Goal: Task Accomplishment & Management: Manage account settings

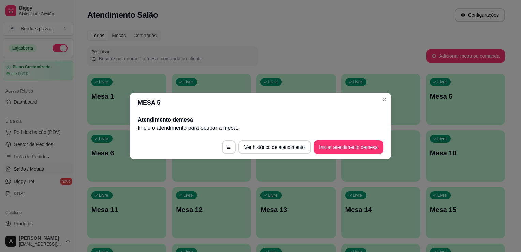
scroll to position [25, 0]
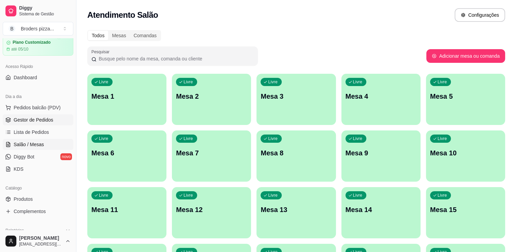
click at [16, 120] on span "Gestor de Pedidos" at bounding box center [34, 119] width 40 height 7
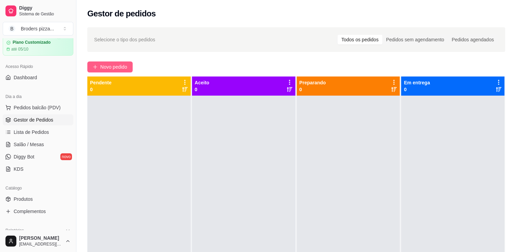
click at [112, 65] on span "Novo pedido" at bounding box center [113, 67] width 27 height 8
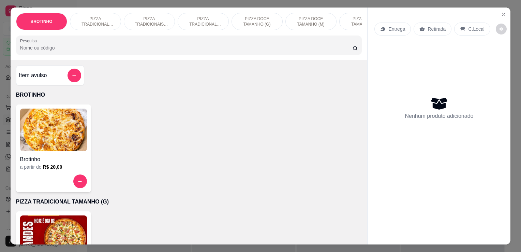
click at [50, 235] on img at bounding box center [53, 236] width 67 height 43
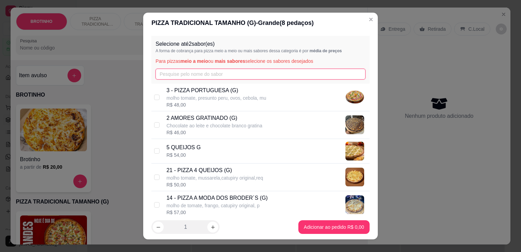
click at [190, 77] on input "text" at bounding box center [261, 74] width 210 height 11
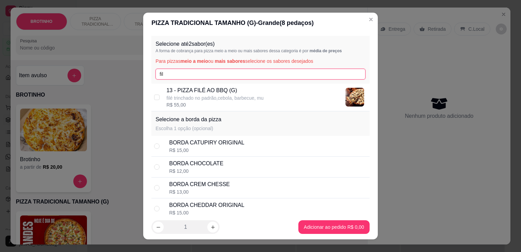
type input "fil"
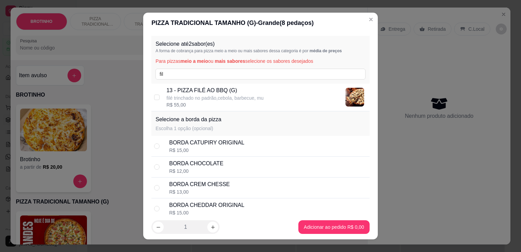
click at [205, 97] on p "filé trinchado no padrão,cebola, barbecue, mu" at bounding box center [214, 97] width 97 height 7
checkbox input "true"
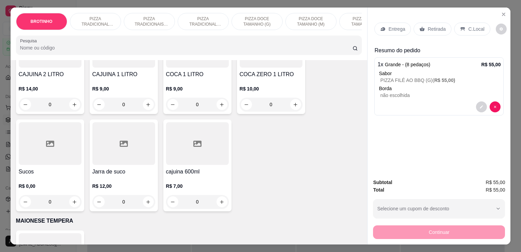
scroll to position [939, 0]
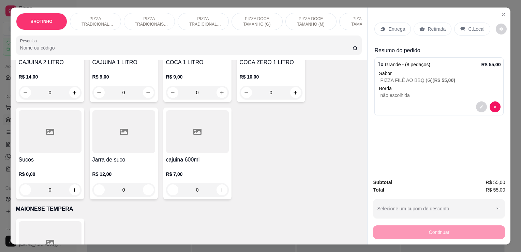
click at [108, 170] on div "R$ 12,00 0" at bounding box center [123, 180] width 63 height 33
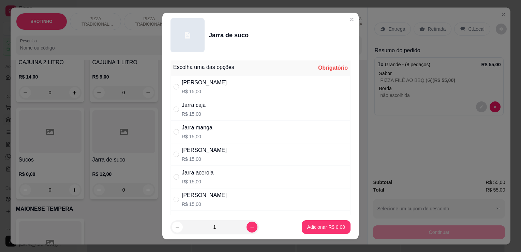
click at [200, 84] on div "[PERSON_NAME]" at bounding box center [204, 82] width 45 height 8
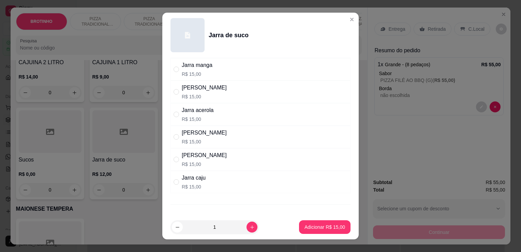
scroll to position [64, 0]
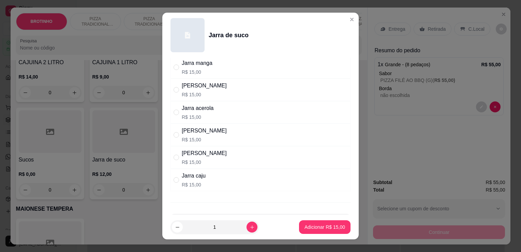
click at [209, 153] on div "[PERSON_NAME]" at bounding box center [204, 153] width 45 height 8
radio input "false"
radio input "true"
click at [320, 227] on p "Adicionar R$ 15,00" at bounding box center [325, 226] width 40 height 6
type input "1"
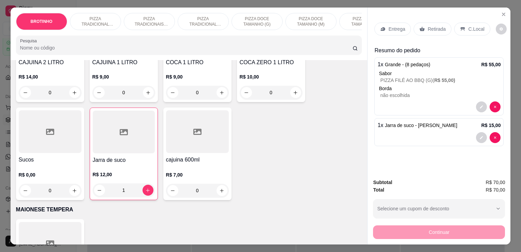
click at [126, 147] on div at bounding box center [124, 132] width 62 height 43
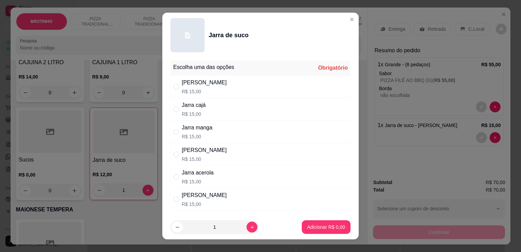
click at [199, 85] on div "[PERSON_NAME]" at bounding box center [204, 82] width 45 height 8
radio input "true"
click at [324, 224] on p "Adicionar R$ 15,00" at bounding box center [325, 226] width 40 height 6
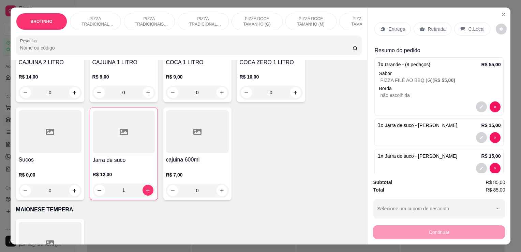
click at [468, 26] on p "C.Local" at bounding box center [476, 29] width 16 height 7
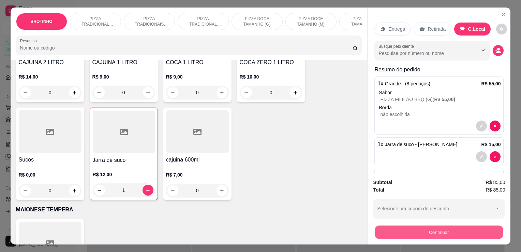
click at [419, 226] on button "Continuar" at bounding box center [439, 231] width 128 height 13
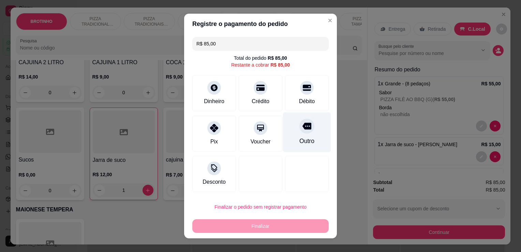
click at [304, 135] on div "Outro" at bounding box center [307, 132] width 48 height 40
type input "R$ 0,00"
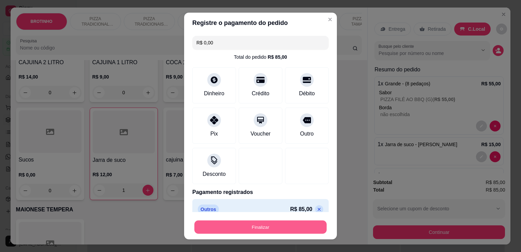
click at [286, 222] on button "Finalizar" at bounding box center [260, 226] width 132 height 13
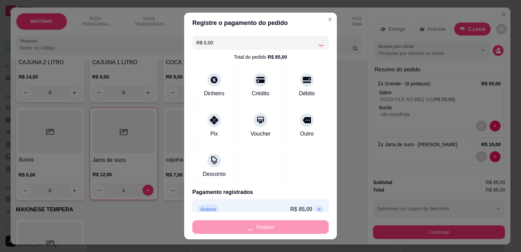
type input "0"
type input "-R$ 85,00"
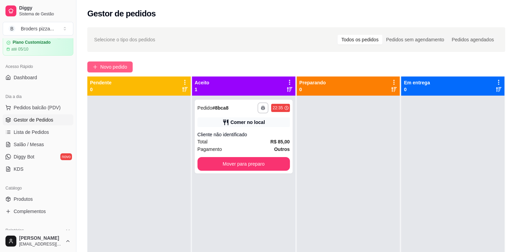
click at [120, 68] on span "Novo pedido" at bounding box center [113, 67] width 27 height 8
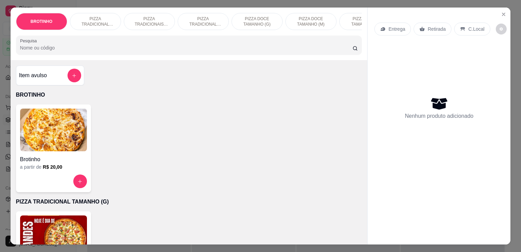
click at [141, 25] on div "PIZZA TRADICIONAIS TAMANHO (M)" at bounding box center [149, 21] width 51 height 17
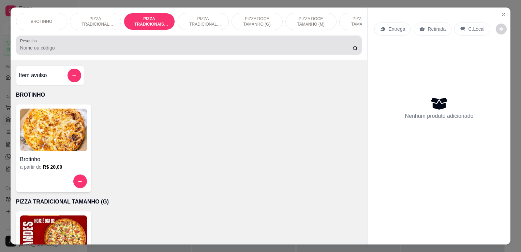
scroll to position [17, 0]
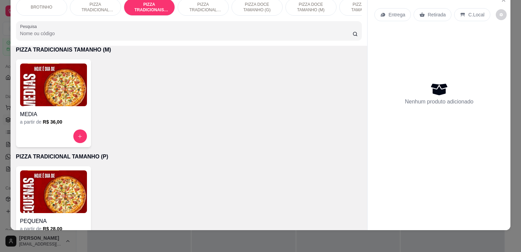
click at [50, 111] on h4 "MEDIA" at bounding box center [53, 114] width 67 height 8
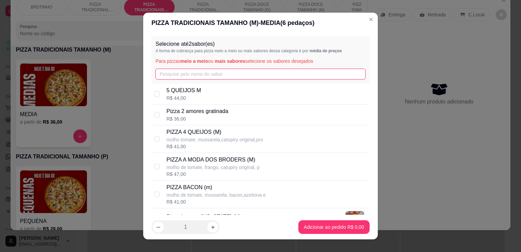
click at [214, 74] on input "text" at bounding box center [261, 74] width 210 height 11
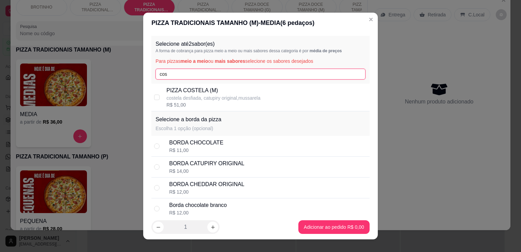
type input "cos"
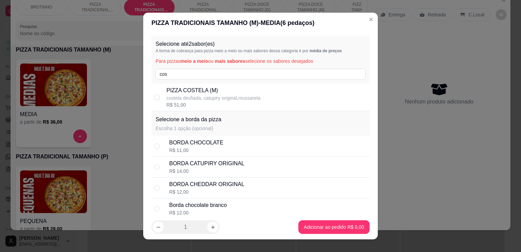
click at [215, 106] on div "R$ 51,00" at bounding box center [213, 104] width 94 height 7
checkbox input "true"
click at [210, 80] on div "Selecione até 2 sabor(es) A forma de cobrança para pizza meio a meio ou mais sa…" at bounding box center [260, 60] width 218 height 48
click at [209, 68] on div "Selecione até 2 sabor(es) A forma de cobrança para pizza meio a meio ou mais sa…" at bounding box center [260, 60] width 218 height 48
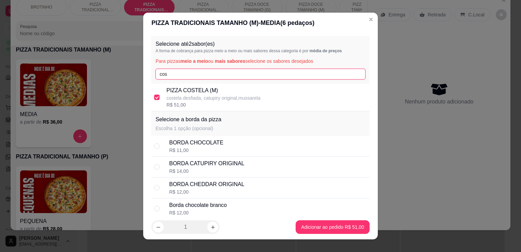
click at [210, 76] on input "cos" at bounding box center [261, 74] width 210 height 11
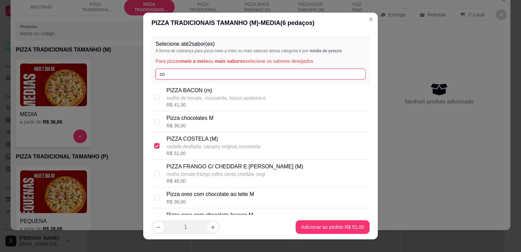
type input "c"
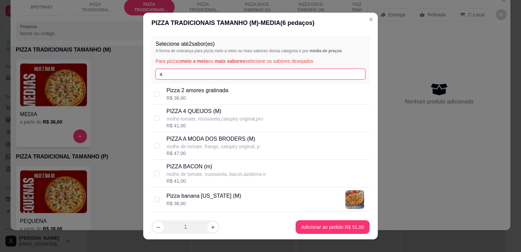
type input "a"
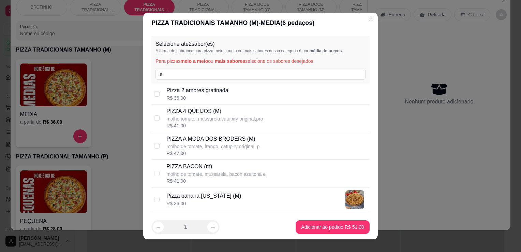
click at [218, 131] on div "PIZZA 4 QUEIJOS (M) molho tomate, mussarela,catupiry original,pro R$ 41,00" at bounding box center [260, 118] width 218 height 28
click at [221, 119] on p "molho tomate, mussarela,catupiry original,pro" at bounding box center [214, 118] width 97 height 7
checkbox input "false"
click at [222, 136] on p "PIZZA A MODA DOS BRODERS (M)" at bounding box center [212, 139] width 93 height 8
checkbox input "true"
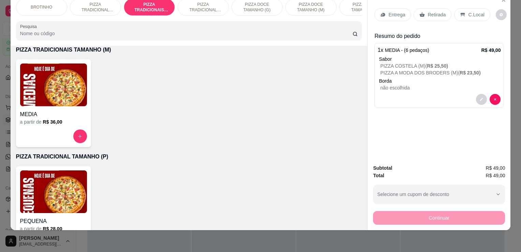
click at [76, 119] on div "a partir de R$ 36,00" at bounding box center [53, 121] width 67 height 7
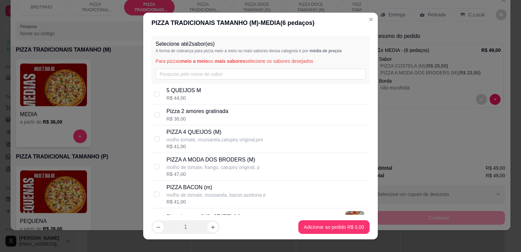
click at [219, 164] on p "molho de tomate, frango, catupiry original, p" at bounding box center [212, 167] width 93 height 7
checkbox input "true"
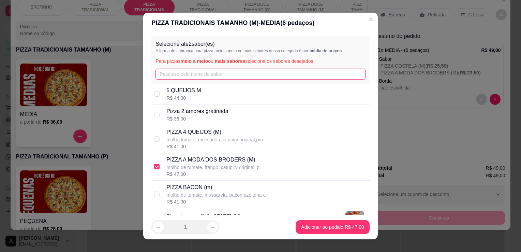
click at [193, 75] on input "text" at bounding box center [261, 74] width 210 height 11
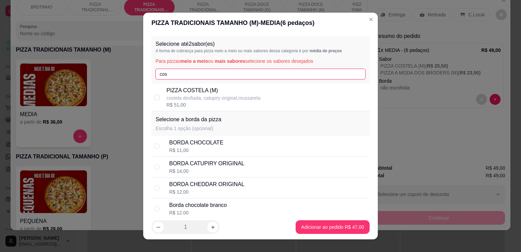
type input "cos"
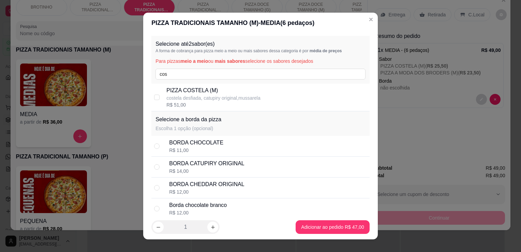
click at [194, 89] on p "PIZZA COSTELA (M)" at bounding box center [213, 90] width 94 height 8
checkbox input "true"
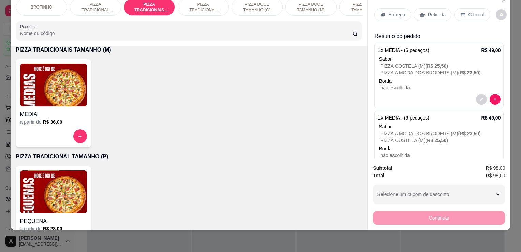
click at [73, 106] on img at bounding box center [53, 84] width 67 height 43
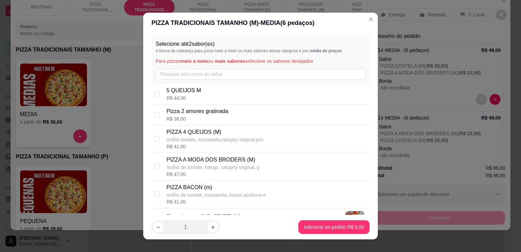
click at [201, 167] on p "molho de tomate, frango, catupiry original, p" at bounding box center [212, 167] width 93 height 7
checkbox input "true"
click at [192, 81] on div "Selecione até 2 sabor(es) A forma de cobrança para pizza meio a meio ou mais sa…" at bounding box center [260, 60] width 218 height 48
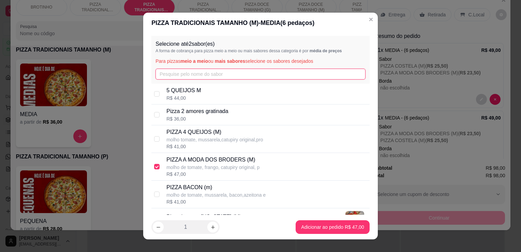
click at [191, 77] on input "text" at bounding box center [261, 74] width 210 height 11
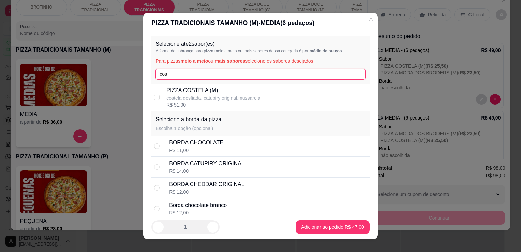
type input "cos"
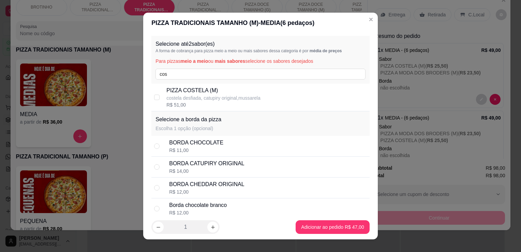
click at [198, 100] on p "costela desfiada, catupiry original,mussarela" at bounding box center [213, 97] width 94 height 7
checkbox input "true"
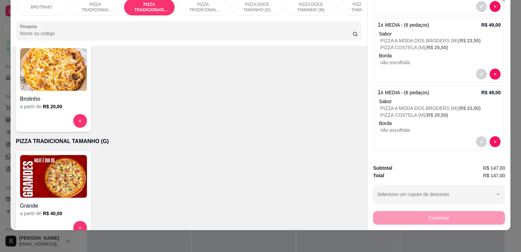
scroll to position [0, 0]
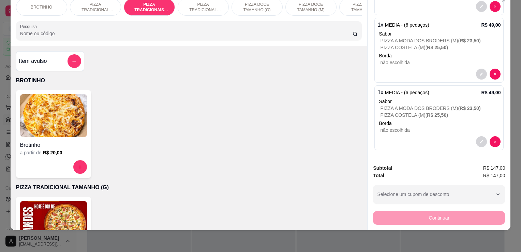
click at [58, 135] on img at bounding box center [53, 115] width 67 height 43
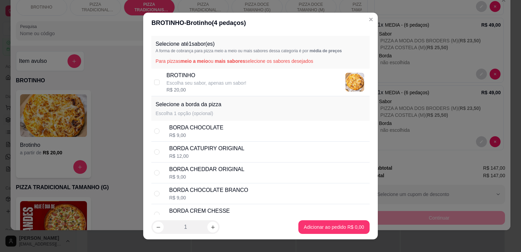
click at [212, 85] on p "Escolha seu sabor, apenas um sabor!" at bounding box center [206, 82] width 80 height 7
checkbox input "true"
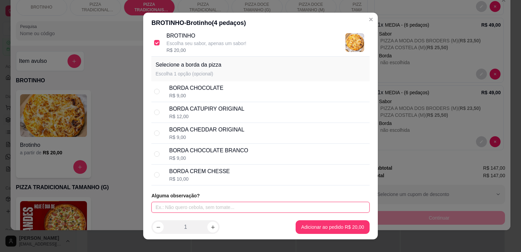
click at [239, 208] on input "text" at bounding box center [260, 207] width 218 height 11
type input "banana [US_STATE]"
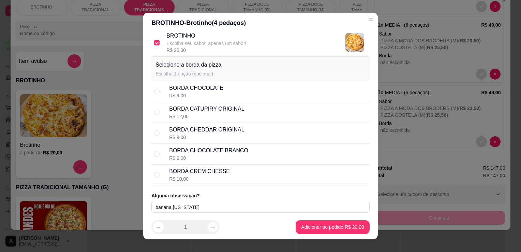
click at [210, 225] on icon "increase-product-quantity" at bounding box center [212, 226] width 5 height 5
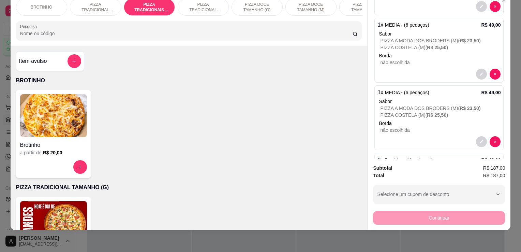
scroll to position [0, 0]
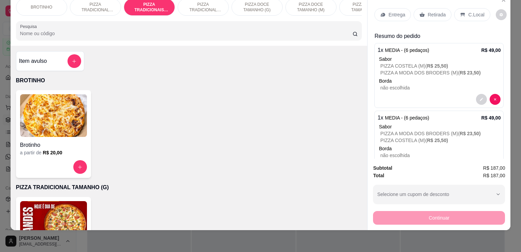
click at [397, 13] on div "Entrega" at bounding box center [393, 14] width 37 height 13
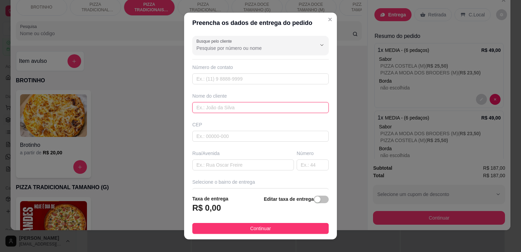
click at [218, 112] on input "text" at bounding box center [260, 107] width 136 height 11
type input "[PERSON_NAME]"
click at [246, 162] on input "text" at bounding box center [243, 164] width 102 height 11
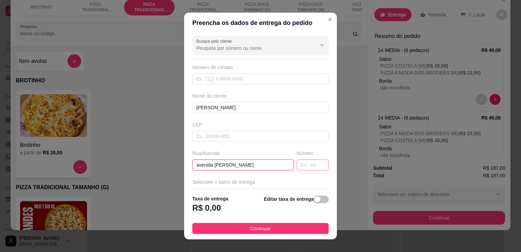
type input "avenida [PERSON_NAME]"
click at [298, 160] on input "text" at bounding box center [313, 164] width 32 height 11
type input "2245"
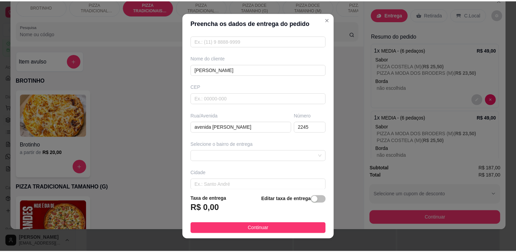
scroll to position [44, 0]
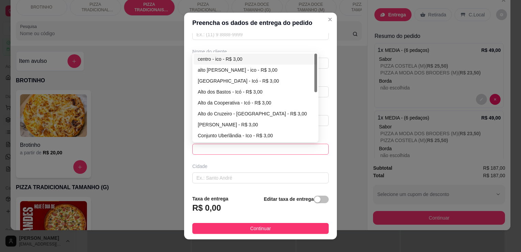
click at [303, 147] on span at bounding box center [260, 149] width 128 height 10
click at [218, 58] on div "centro - ico - R$ 3,00" at bounding box center [255, 59] width 115 height 8
type input "ico"
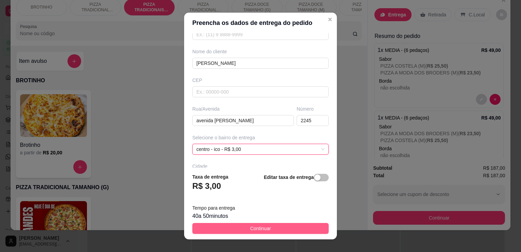
click at [261, 224] on span "Continuar" at bounding box center [260, 228] width 21 height 8
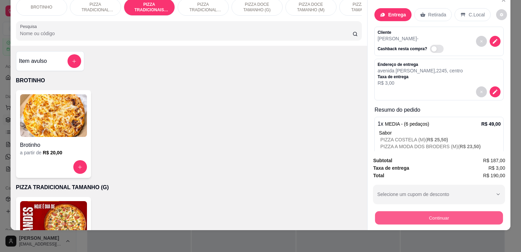
click at [377, 211] on button "Continuar" at bounding box center [439, 217] width 128 height 13
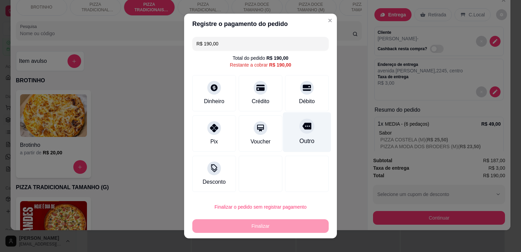
click at [302, 133] on div at bounding box center [307, 125] width 15 height 15
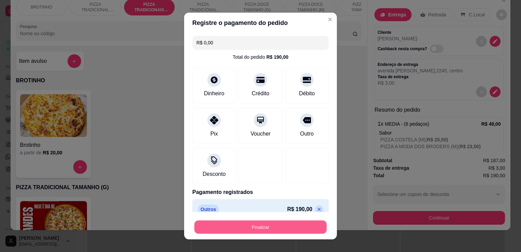
click at [229, 230] on button "Finalizar" at bounding box center [260, 226] width 132 height 13
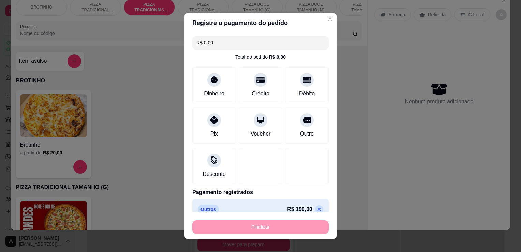
type input "-R$ 190,00"
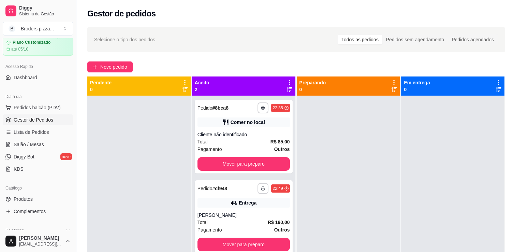
scroll to position [19, 0]
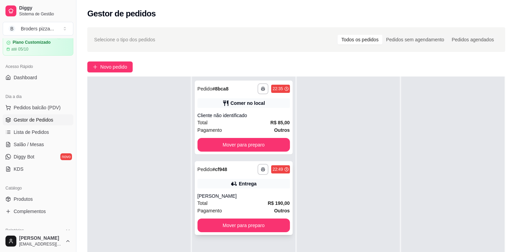
click at [257, 233] on div "**********" at bounding box center [244, 198] width 98 height 74
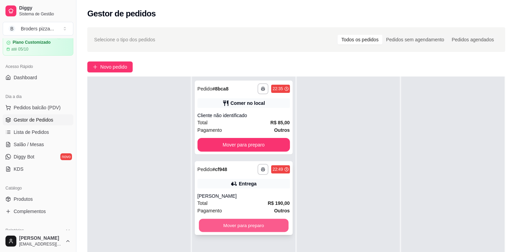
click at [245, 230] on button "Mover para preparo" at bounding box center [244, 225] width 90 height 13
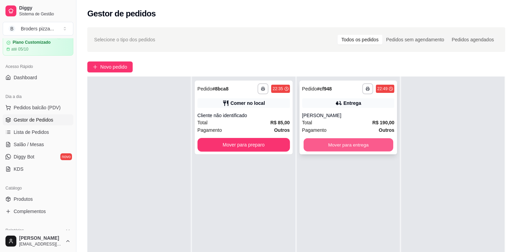
click at [356, 145] on button "Mover para entrega" at bounding box center [349, 144] width 90 height 13
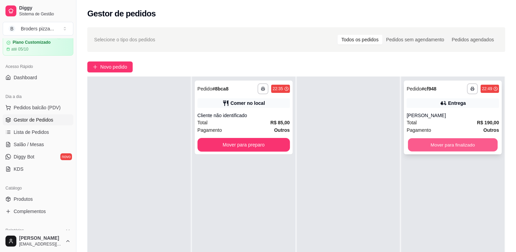
click at [421, 147] on button "Mover para finalizado" at bounding box center [453, 144] width 90 height 13
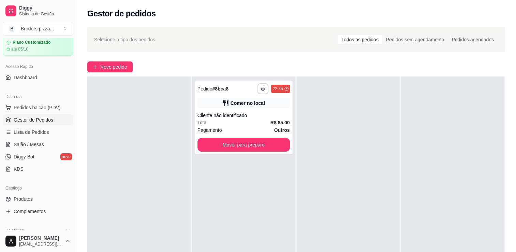
scroll to position [0, 0]
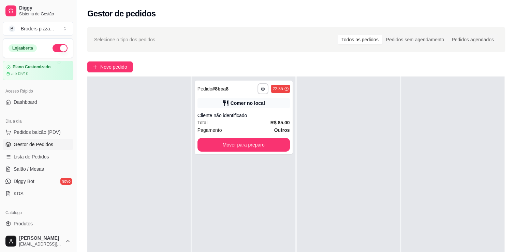
drag, startPoint x: 55, startPoint y: 43, endPoint x: 58, endPoint y: 52, distance: 9.1
click at [58, 52] on div "Loja aberta" at bounding box center [38, 48] width 70 height 19
click at [58, 52] on button "button" at bounding box center [60, 48] width 15 height 8
click at [232, 151] on div "**********" at bounding box center [244, 118] width 98 height 74
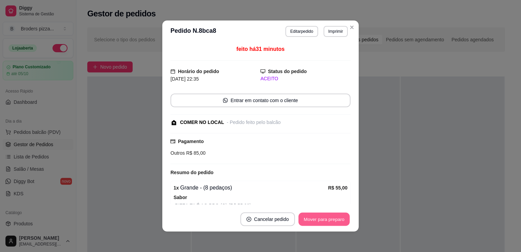
click at [323, 219] on button "Mover para preparo" at bounding box center [323, 219] width 51 height 13
click at [323, 219] on div "Mover para preparo" at bounding box center [324, 219] width 53 height 14
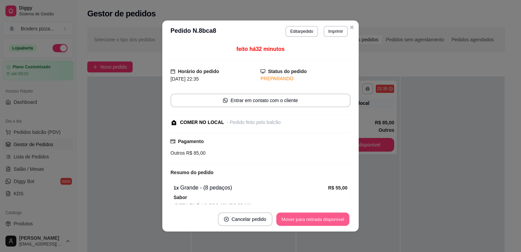
click at [323, 219] on button "Mover para retirada disponível" at bounding box center [312, 219] width 73 height 13
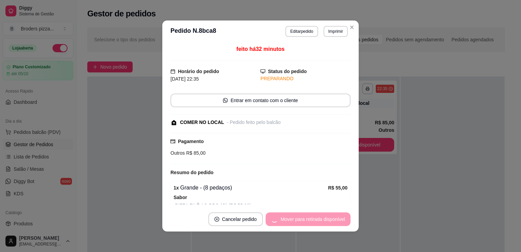
click at [323, 219] on div "Mover para retirada disponível" at bounding box center [308, 219] width 85 height 14
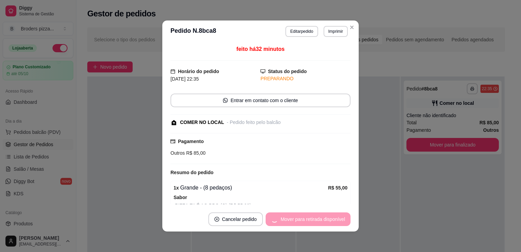
click at [323, 219] on div "Mover para retirada disponível" at bounding box center [308, 219] width 85 height 14
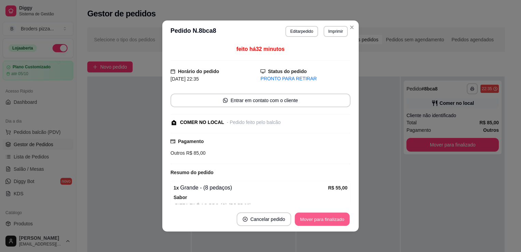
click at [323, 219] on button "Mover para finalizado" at bounding box center [322, 219] width 55 height 13
click at [323, 219] on div "Mover para finalizado" at bounding box center [318, 219] width 66 height 14
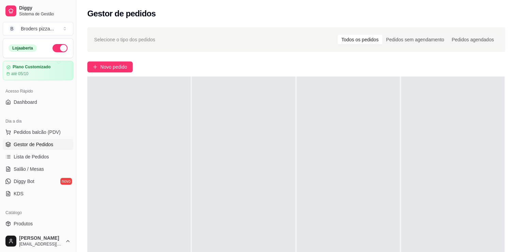
click at [56, 49] on button "button" at bounding box center [60, 48] width 15 height 8
click at [49, 98] on link "Dashboard" at bounding box center [38, 102] width 71 height 11
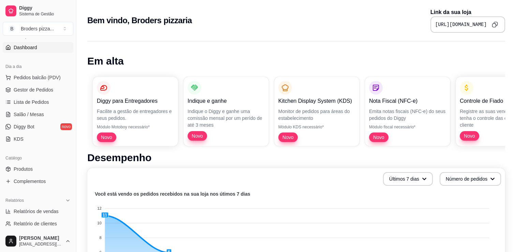
scroll to position [68, 0]
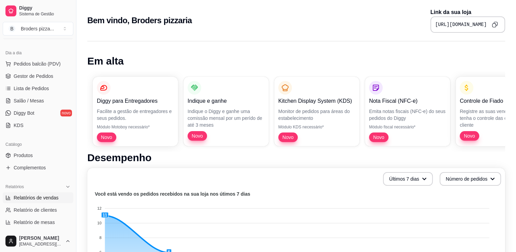
click at [39, 199] on span "Relatórios de vendas" at bounding box center [36, 197] width 45 height 7
select select "ALL"
select select "0"
